Goal: Information Seeking & Learning: Learn about a topic

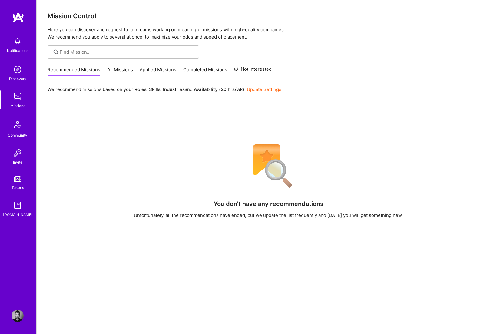
click at [115, 71] on link "All Missions" at bounding box center [120, 71] width 26 height 10
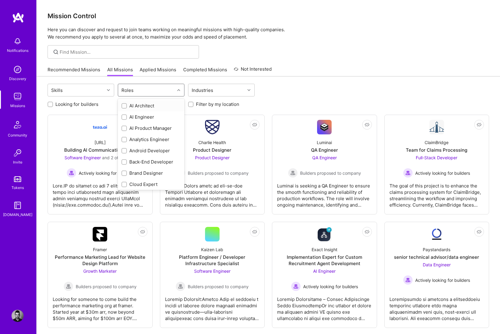
click at [130, 87] on div "Roles" at bounding box center [127, 90] width 15 height 9
type input "des"
drag, startPoint x: 124, startPoint y: 117, endPoint x: 124, endPoint y: 111, distance: 5.5
click at [123, 117] on input "checkbox" at bounding box center [125, 117] width 4 height 4
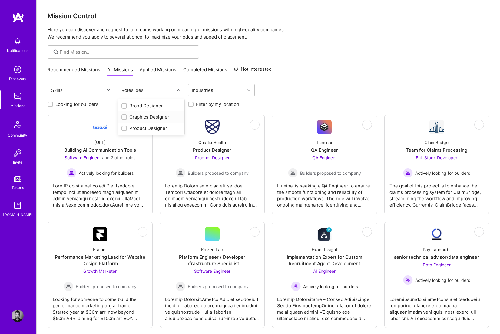
checkbox input "true"
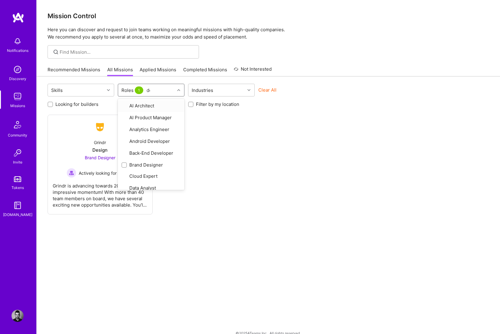
type input "des"
click at [125, 106] on input "checkbox" at bounding box center [125, 106] width 4 height 4
checkbox input "true"
type input "p"
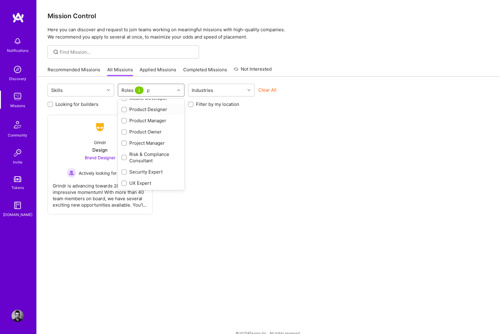
click at [124, 110] on input "checkbox" at bounding box center [125, 110] width 4 height 4
checkbox input "true"
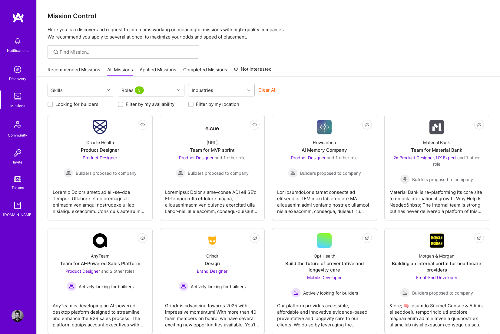
click at [358, 95] on div "Skills Roles 3 Industries Clear All" at bounding box center [269, 91] width 442 height 14
click at [237, 259] on div "Grindr Design Brand Designer Actively looking for builders" at bounding box center [212, 269] width 95 height 43
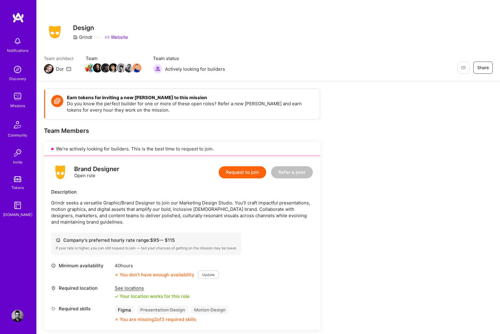
click at [118, 39] on link "Website" at bounding box center [116, 37] width 23 height 6
click at [124, 41] on div "Design Grindr Website" at bounding box center [100, 32] width 55 height 22
click at [123, 38] on link "Website" at bounding box center [116, 37] width 23 height 6
